Goal: Find specific page/section: Find specific page/section

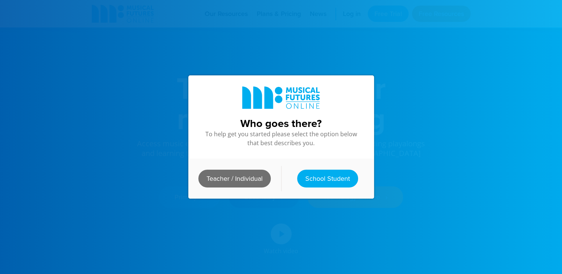
click at [237, 174] on link "Teacher / Individual" at bounding box center [234, 179] width 72 height 18
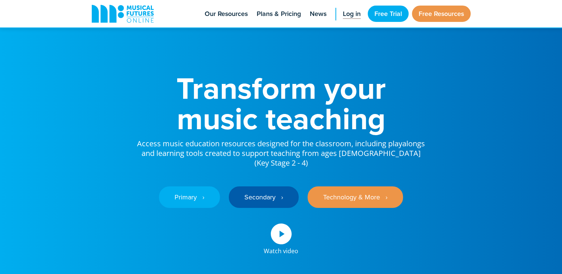
click at [352, 10] on span "Log in" at bounding box center [352, 14] width 18 height 10
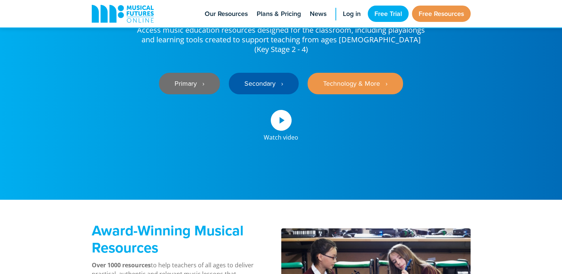
scroll to position [113, 0]
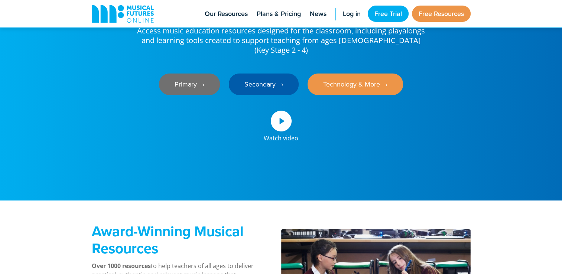
click at [198, 74] on link "Primary ‎‏‏‎ ‎ ›" at bounding box center [189, 85] width 61 height 22
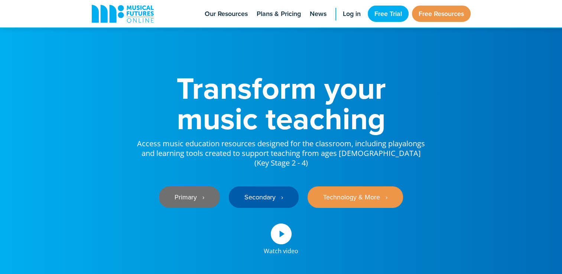
click at [178, 186] on link "Primary ‎‏‏‎ ‎ ›" at bounding box center [189, 197] width 61 height 22
